Goal: Task Accomplishment & Management: Manage account settings

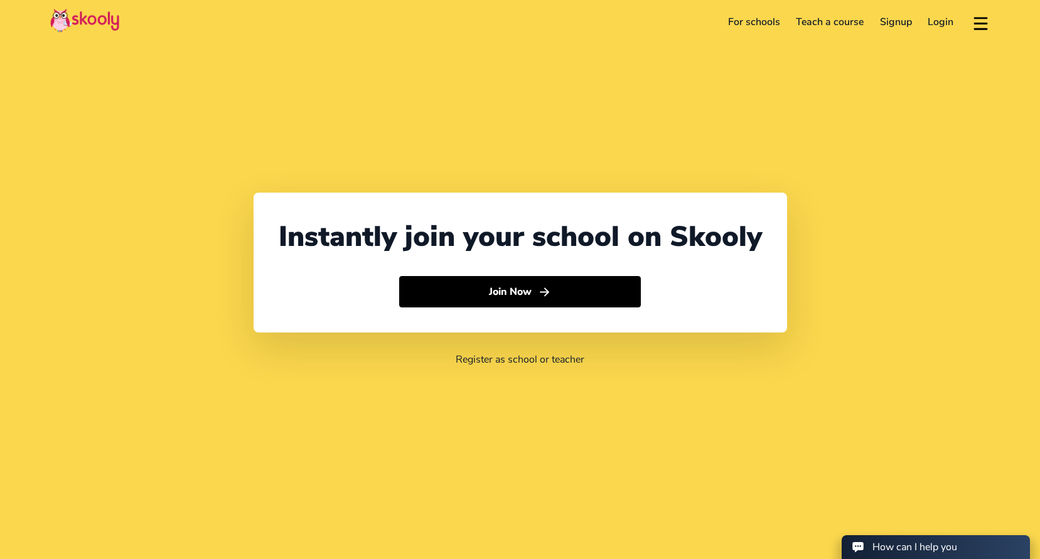
select select "65"
select select "[GEOGRAPHIC_DATA]"
select select "[GEOGRAPHIC_DATA]/[GEOGRAPHIC_DATA]"
click at [945, 24] on link "Login" at bounding box center [941, 22] width 42 height 20
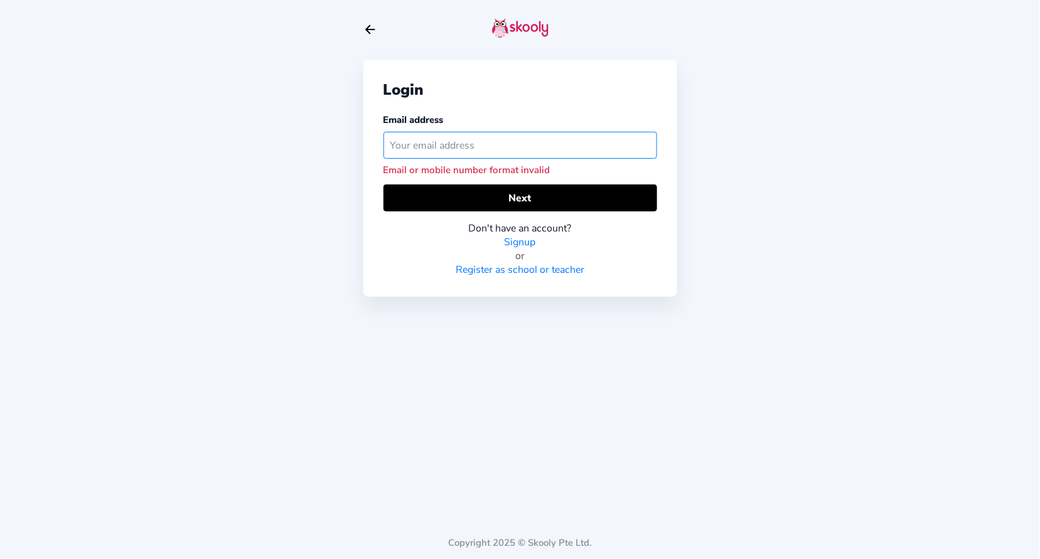
paste input "[EMAIL_ADDRESS][DOMAIN_NAME]"
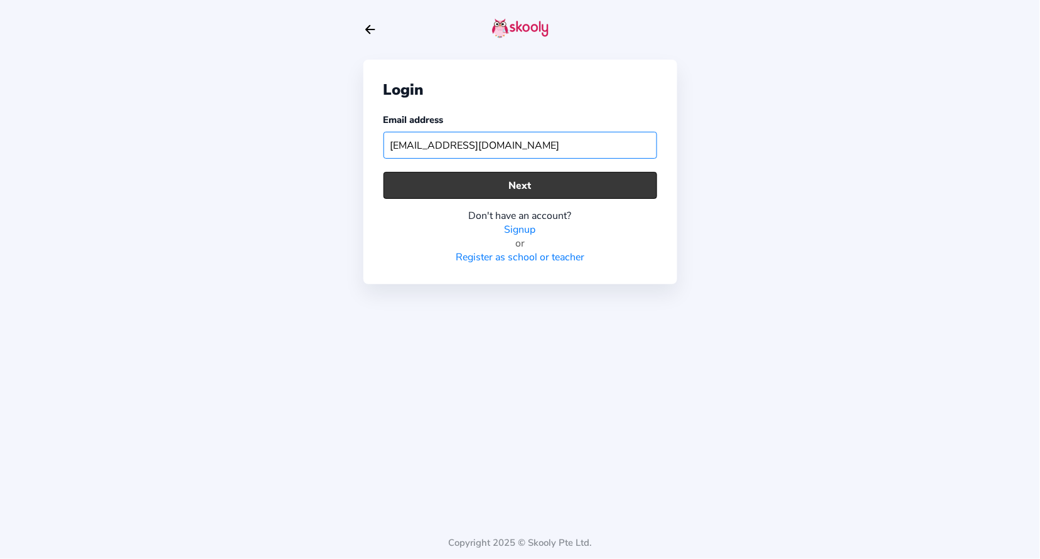
type input "[EMAIL_ADDRESS][DOMAIN_NAME]"
click at [568, 186] on button "Next" at bounding box center [521, 185] width 274 height 27
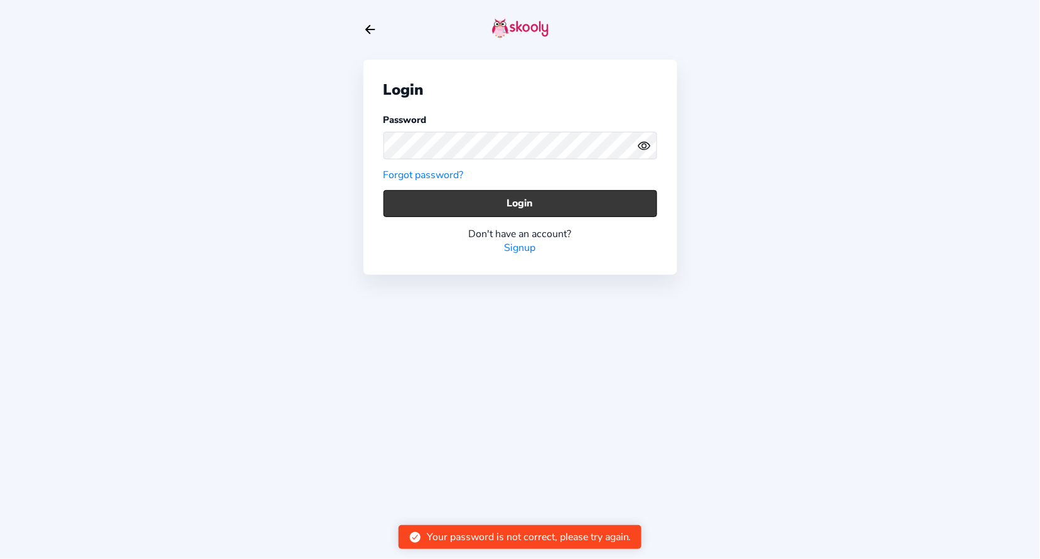
click at [529, 220] on div "Don't have an account? Signup" at bounding box center [521, 236] width 274 height 38
click at [532, 208] on button "Login" at bounding box center [521, 203] width 274 height 27
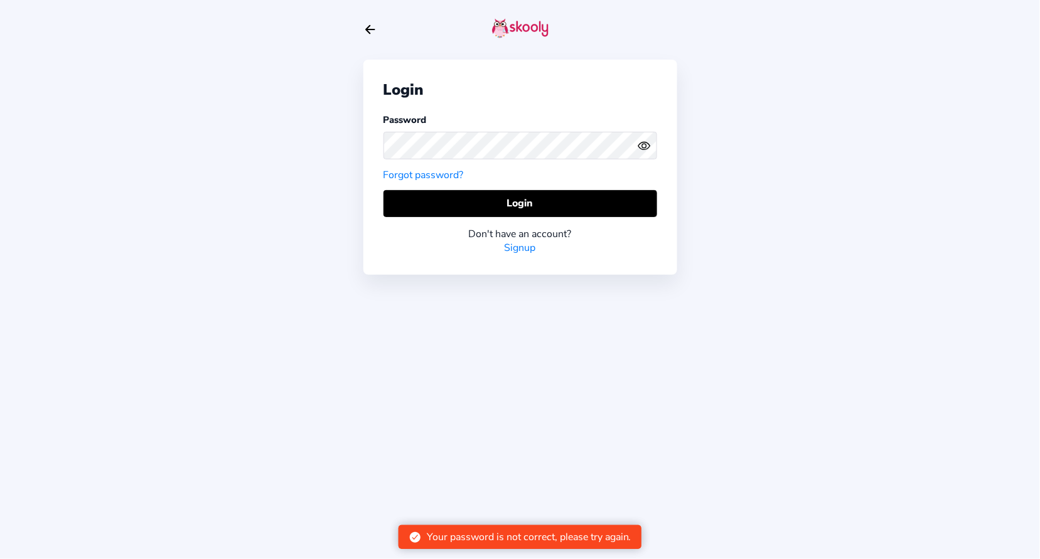
drag, startPoint x: 649, startPoint y: 144, endPoint x: 642, endPoint y: 144, distance: 6.9
click at [649, 144] on icon "Eye" at bounding box center [644, 145] width 13 height 13
